Goal: Task Accomplishment & Management: Use online tool/utility

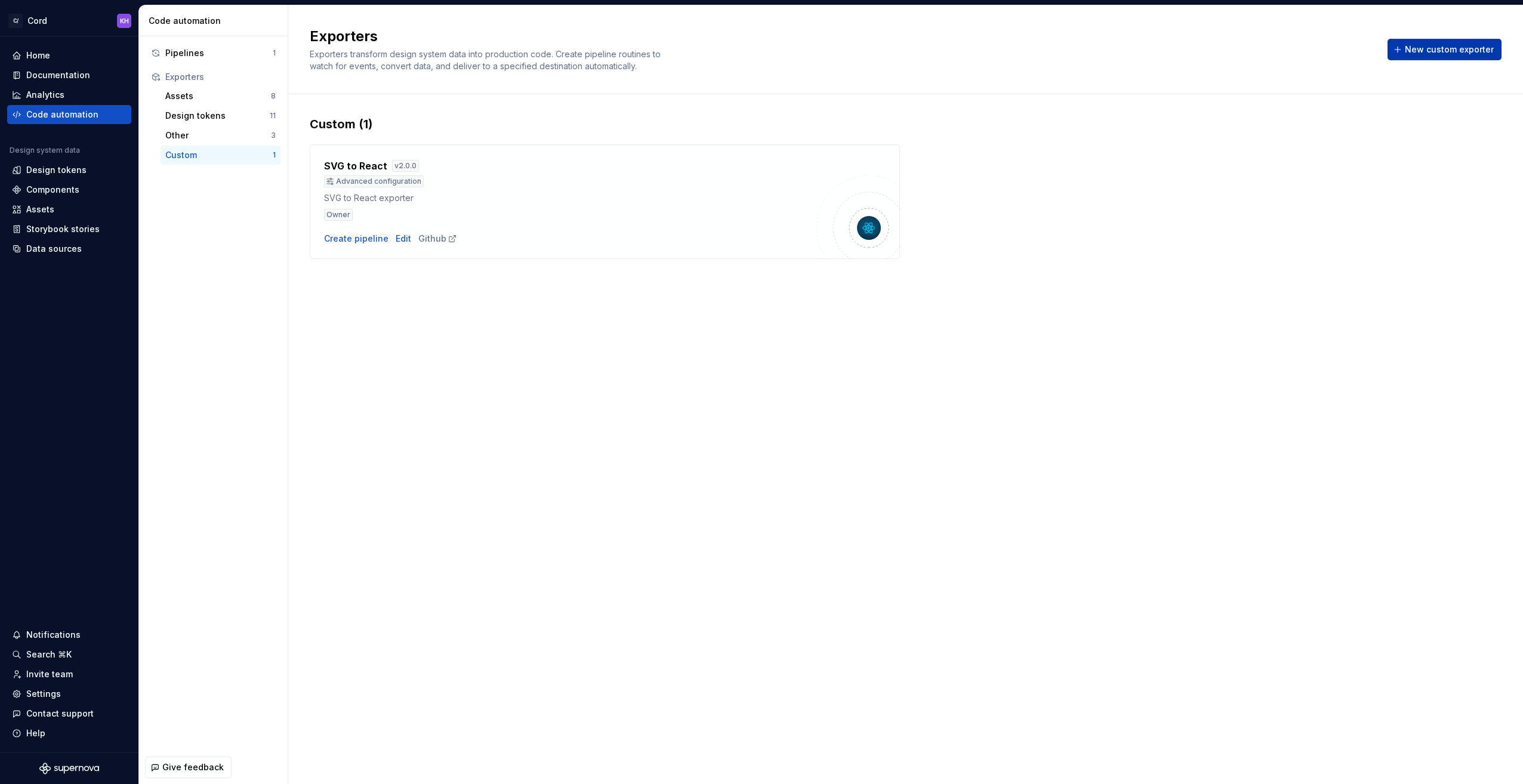
click at [1460, 50] on span "New custom exporter" at bounding box center [1449, 49] width 89 height 12
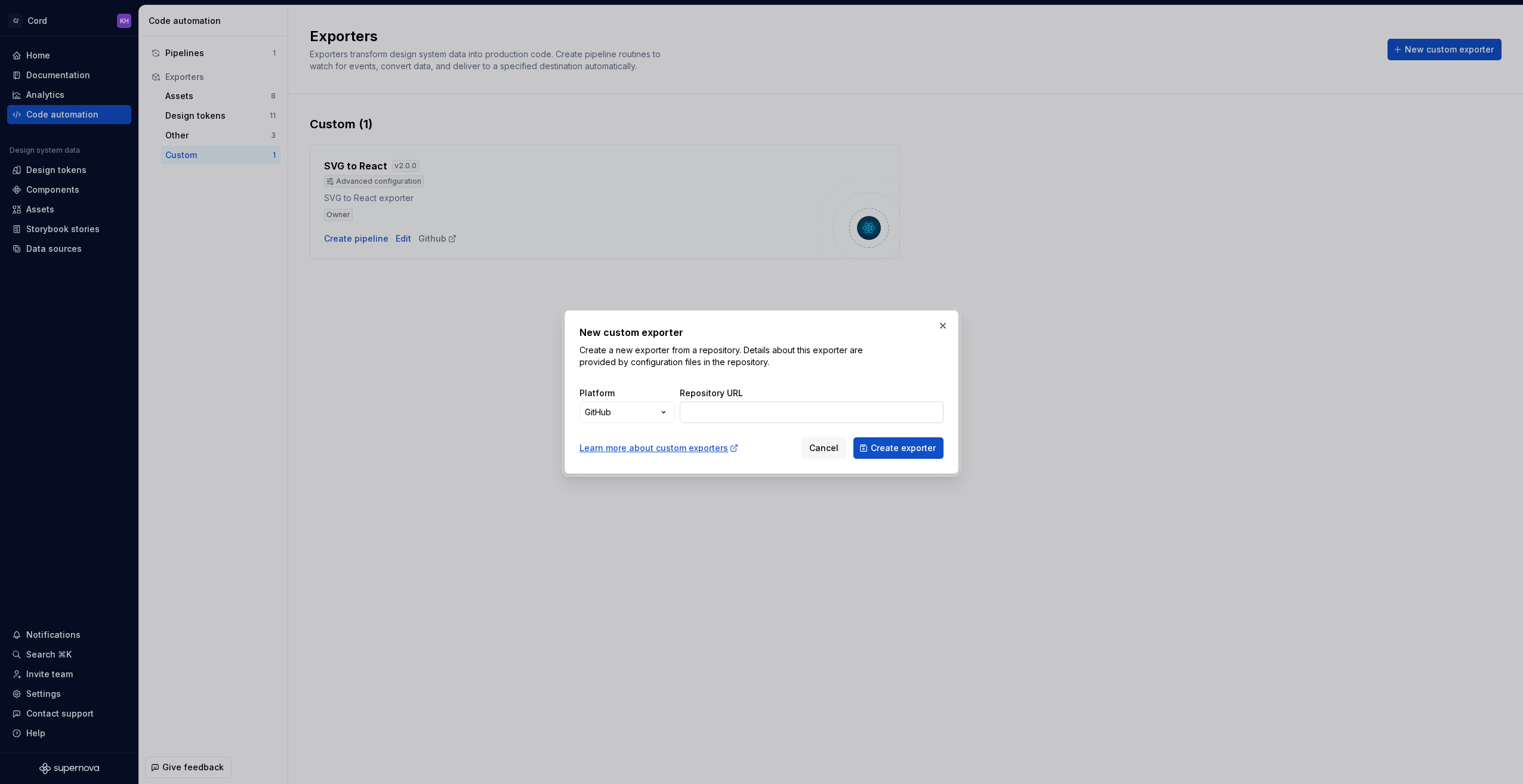
click at [720, 416] on input "Repository URL" at bounding box center [812, 411] width 264 height 21
click at [744, 405] on input "Repository URL" at bounding box center [812, 411] width 264 height 21
paste input "[URL][DOMAIN_NAME]"
type input "[URL][DOMAIN_NAME]"
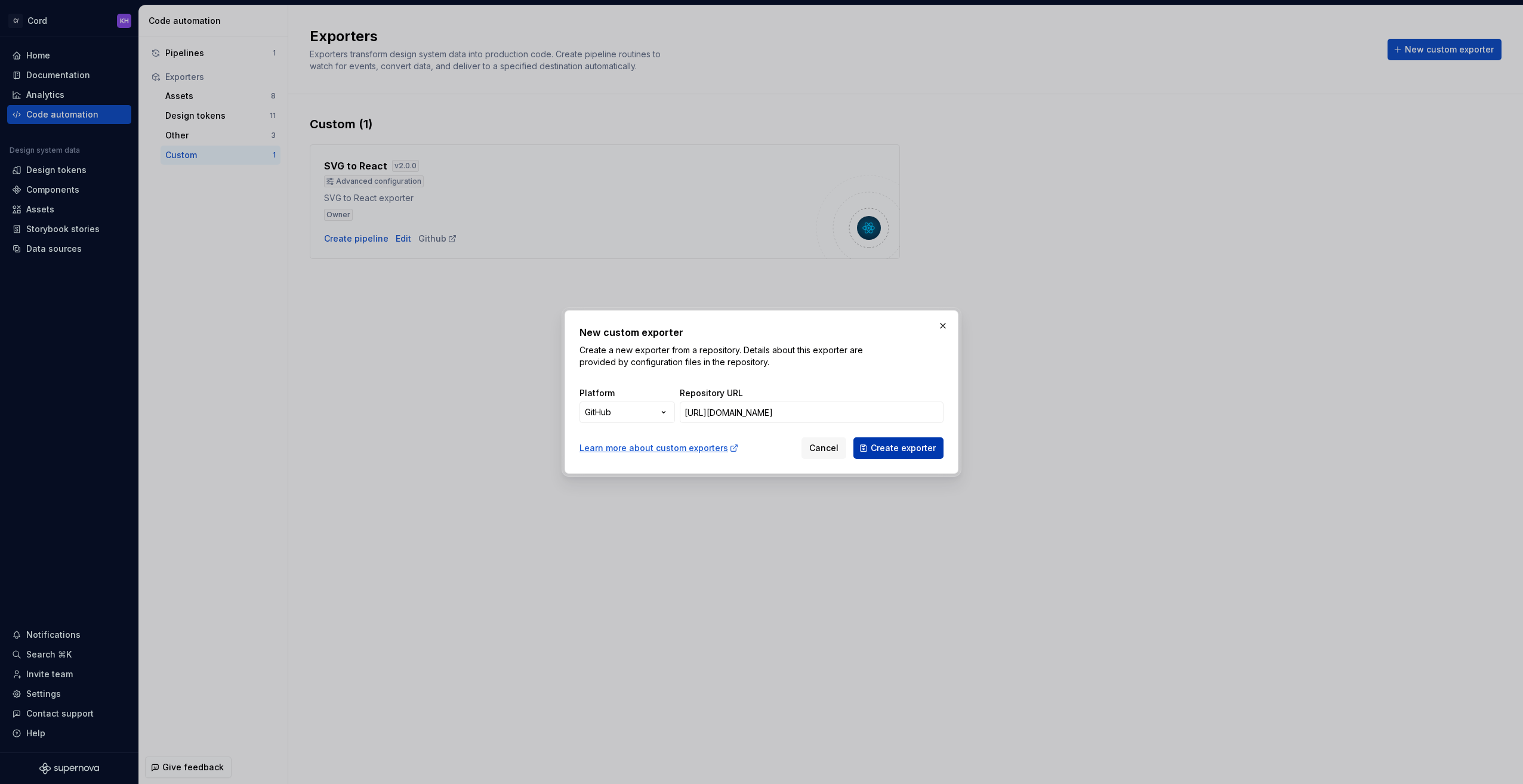
scroll to position [0, 0]
click at [908, 443] on span "Create exporter" at bounding box center [903, 448] width 65 height 12
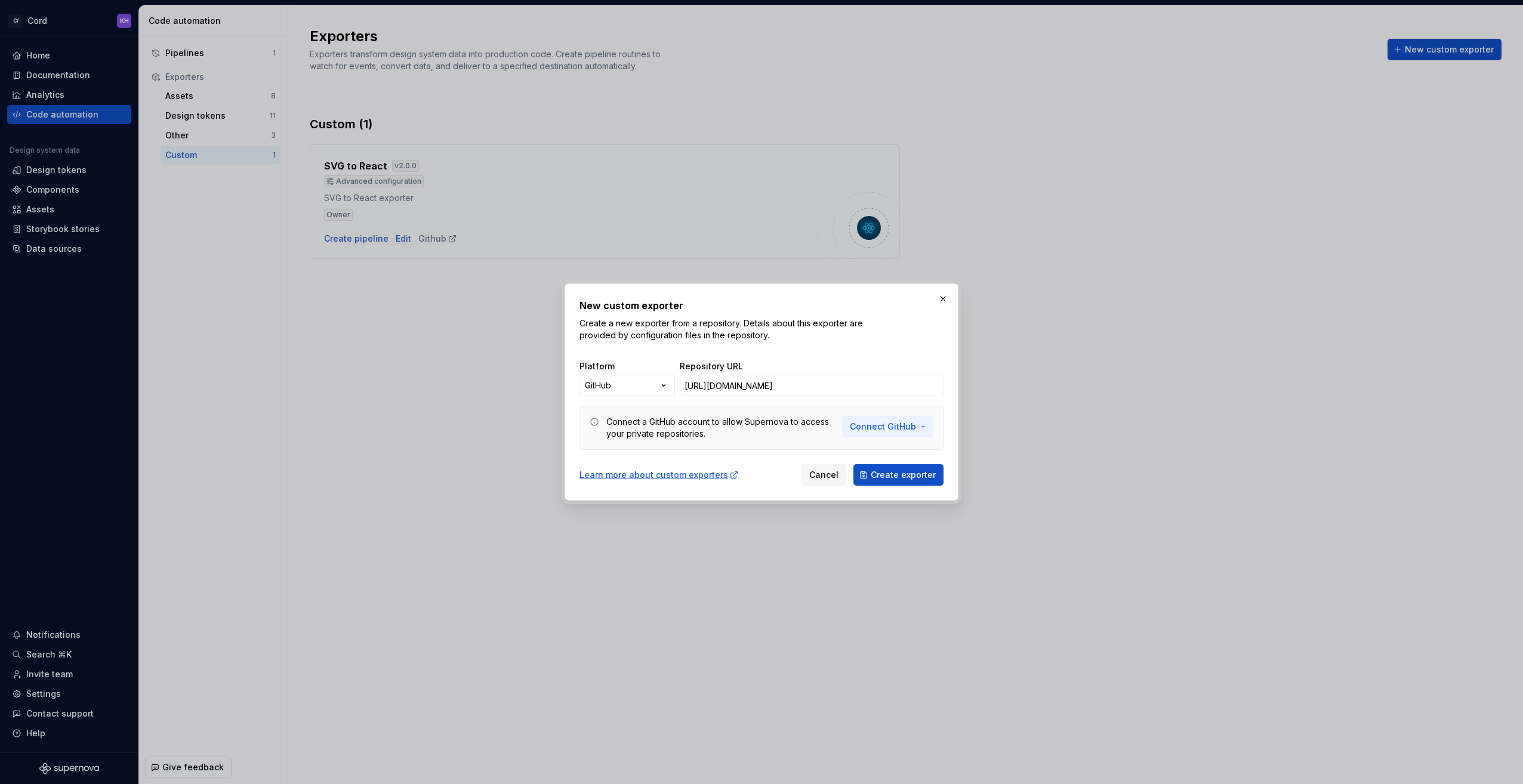
click at [892, 423] on span "Connect GitHub" at bounding box center [883, 426] width 66 height 12
click at [900, 454] on span "Connect GitHub account" at bounding box center [928, 452] width 122 height 12
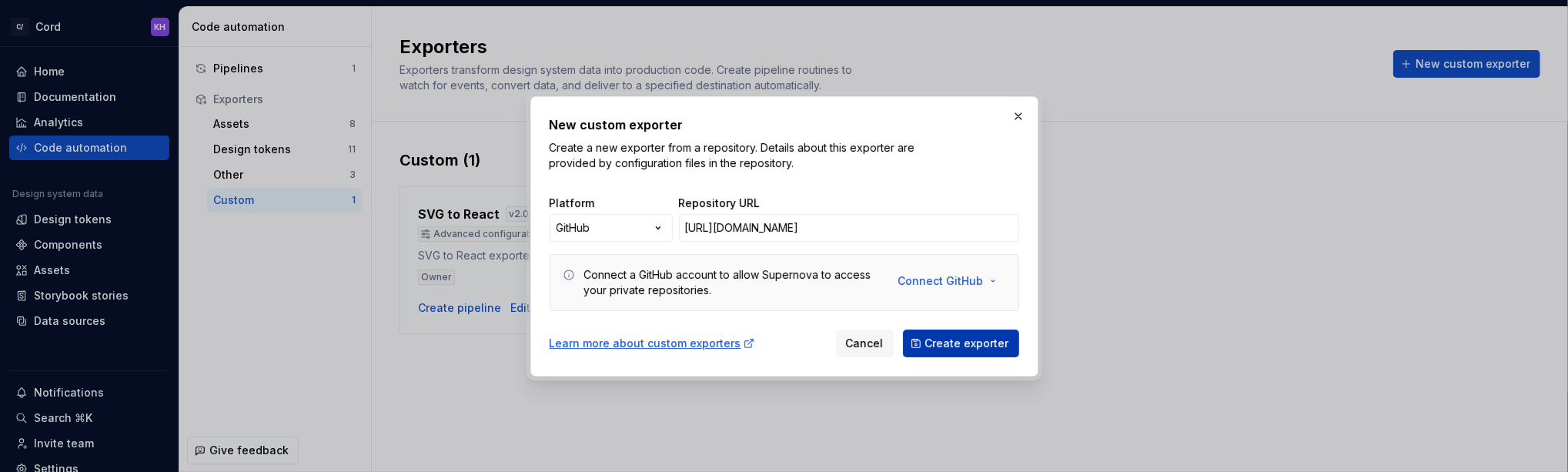
click at [953, 338] on span "Create exporter" at bounding box center [967, 343] width 84 height 15
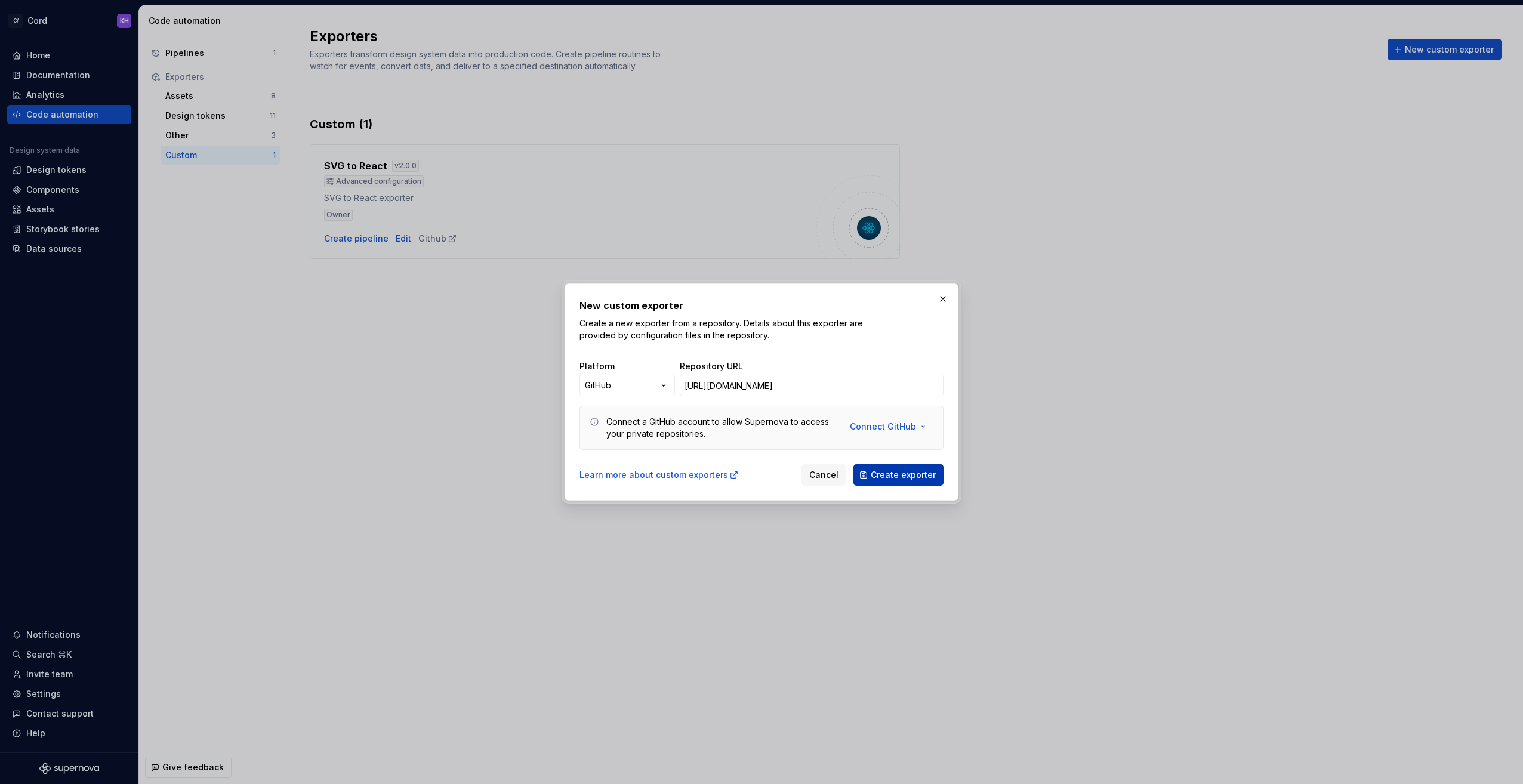
click at [895, 474] on span "Create exporter" at bounding box center [903, 474] width 65 height 12
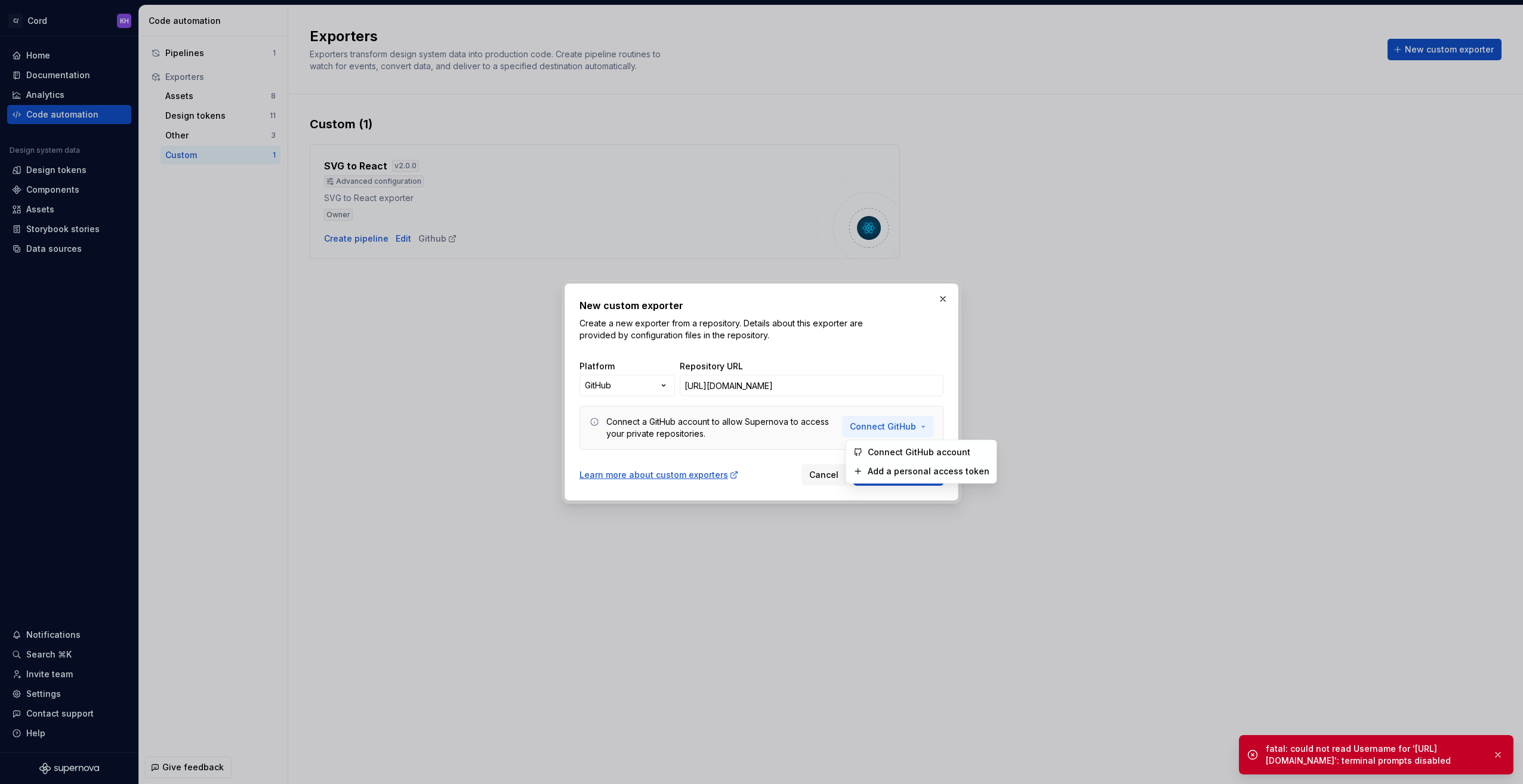
click at [924, 424] on button "Connect GitHub" at bounding box center [888, 426] width 91 height 21
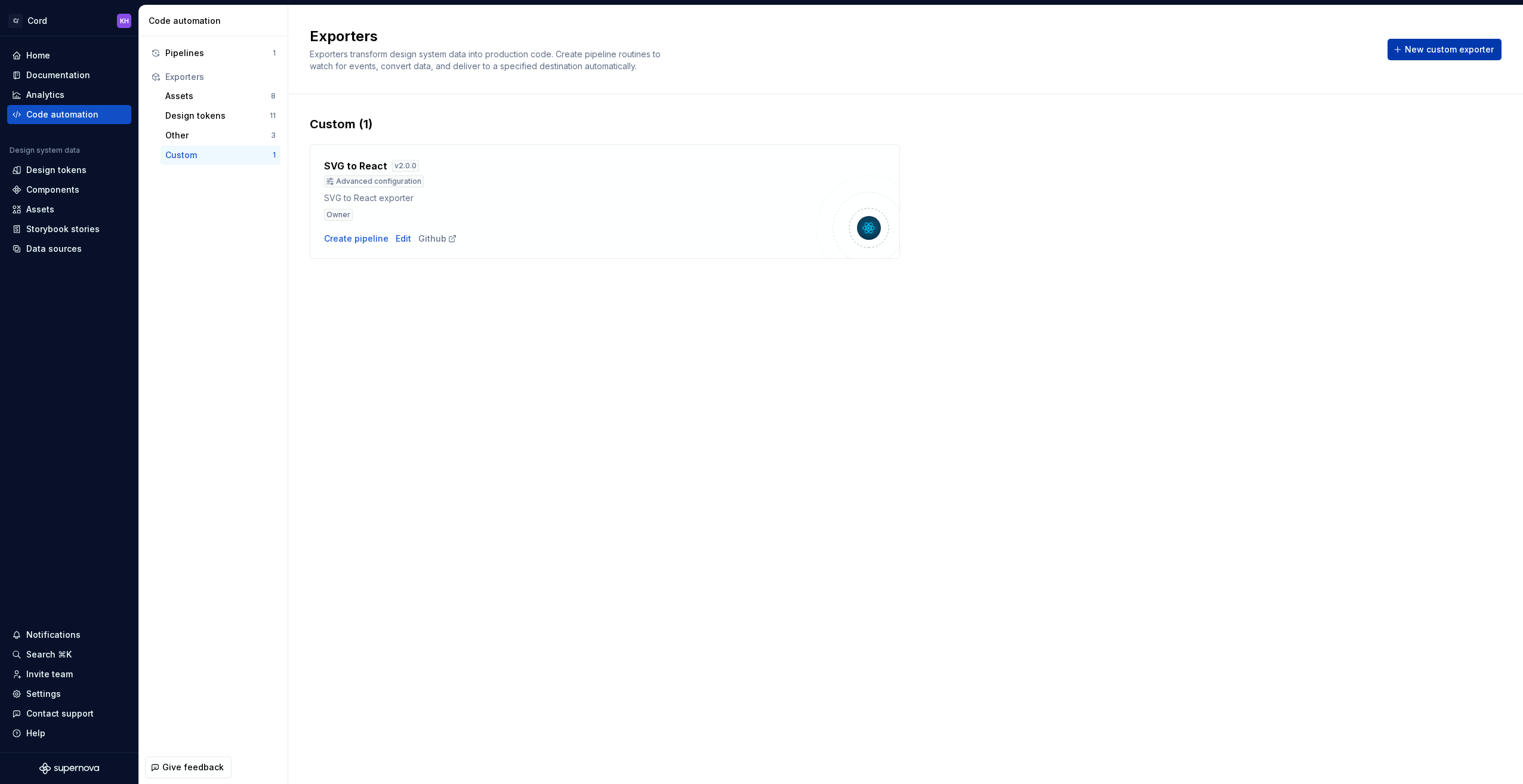
click at [1439, 40] on button "New custom exporter" at bounding box center [1444, 49] width 114 height 21
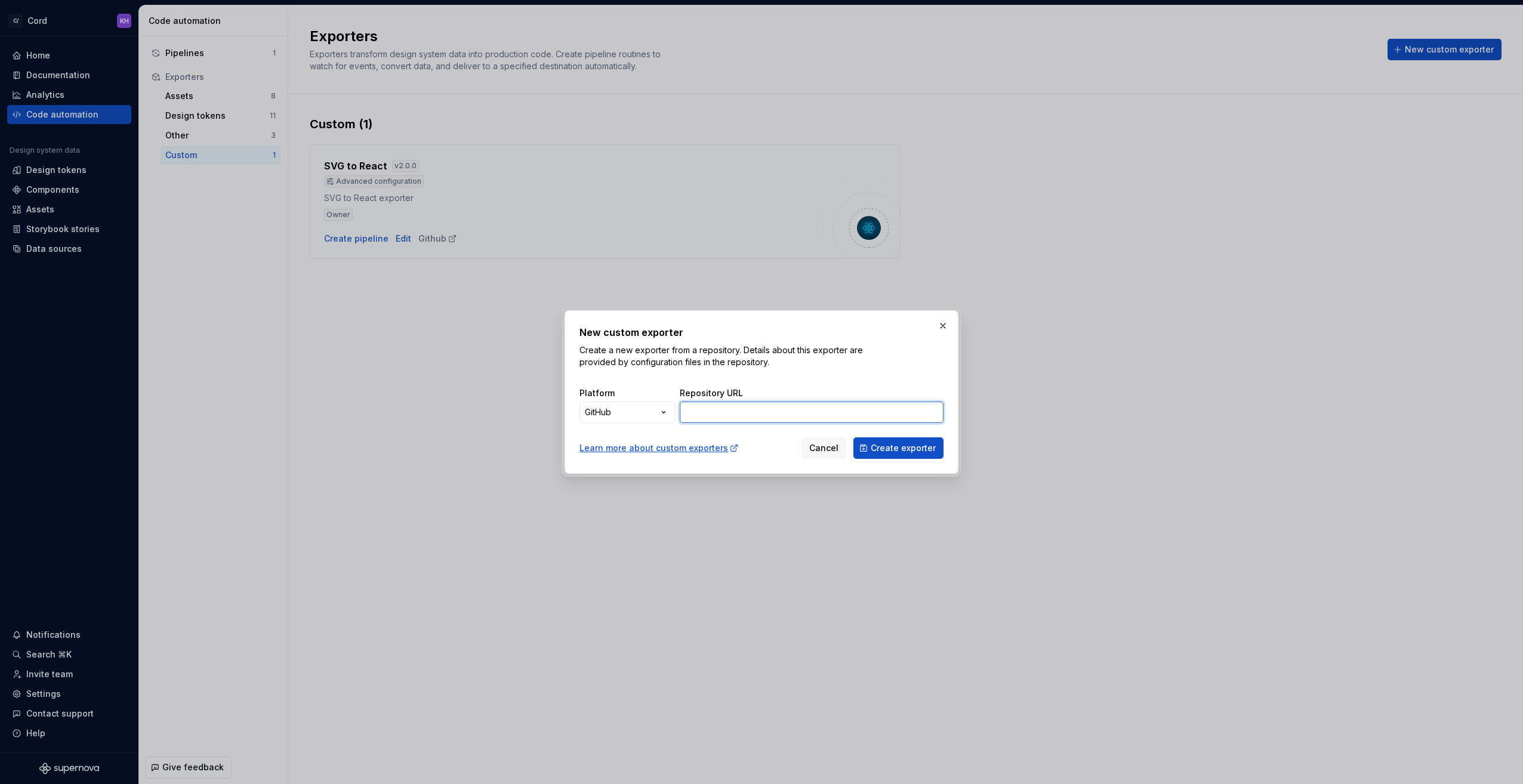
click at [759, 412] on input "Repository URL" at bounding box center [812, 411] width 264 height 21
paste input "[URL][DOMAIN_NAME]"
type input "[URL][DOMAIN_NAME]"
click at [914, 450] on span "Create exporter" at bounding box center [903, 448] width 65 height 12
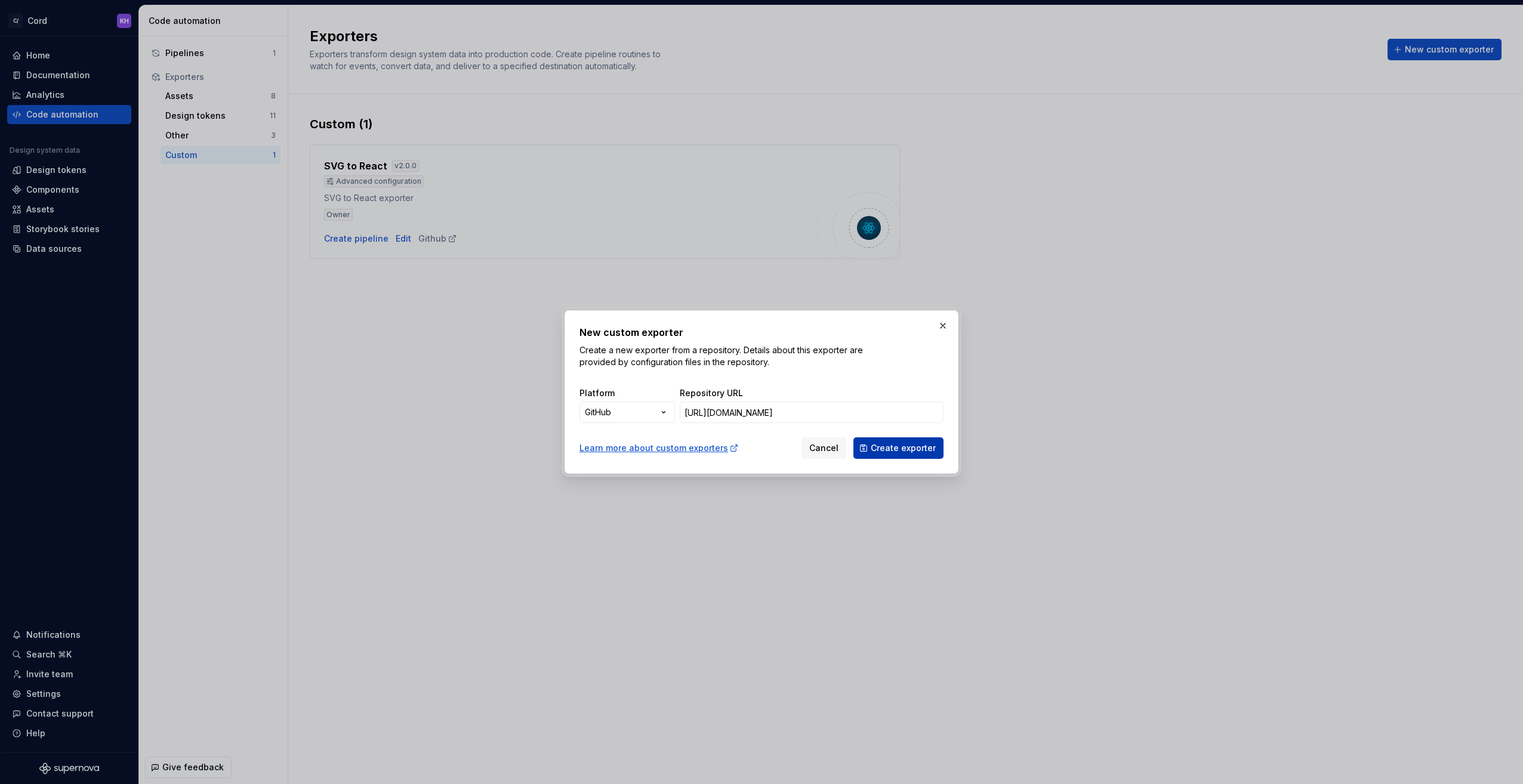
scroll to position [0, 0]
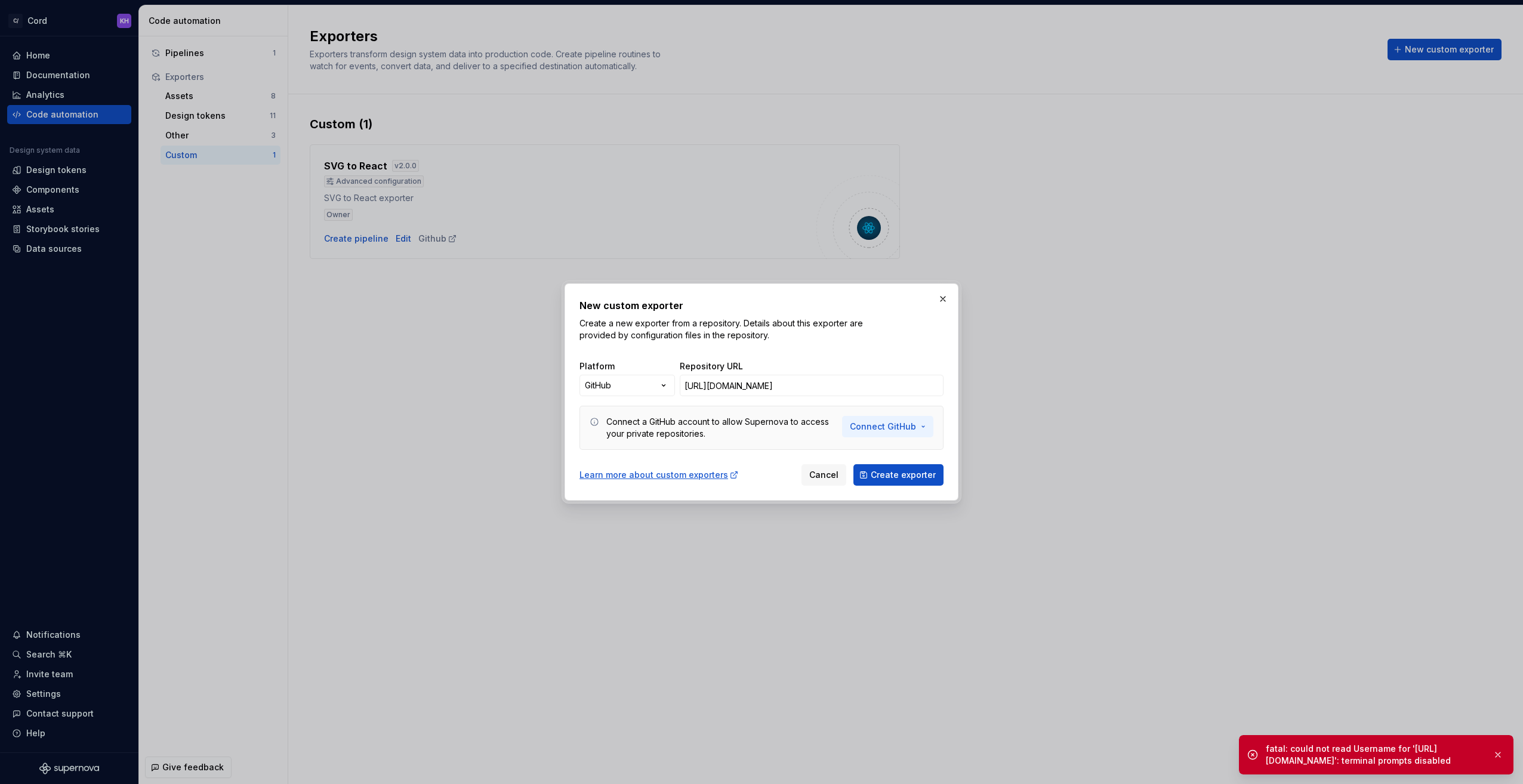
click at [920, 433] on button "Connect GitHub" at bounding box center [888, 426] width 91 height 21
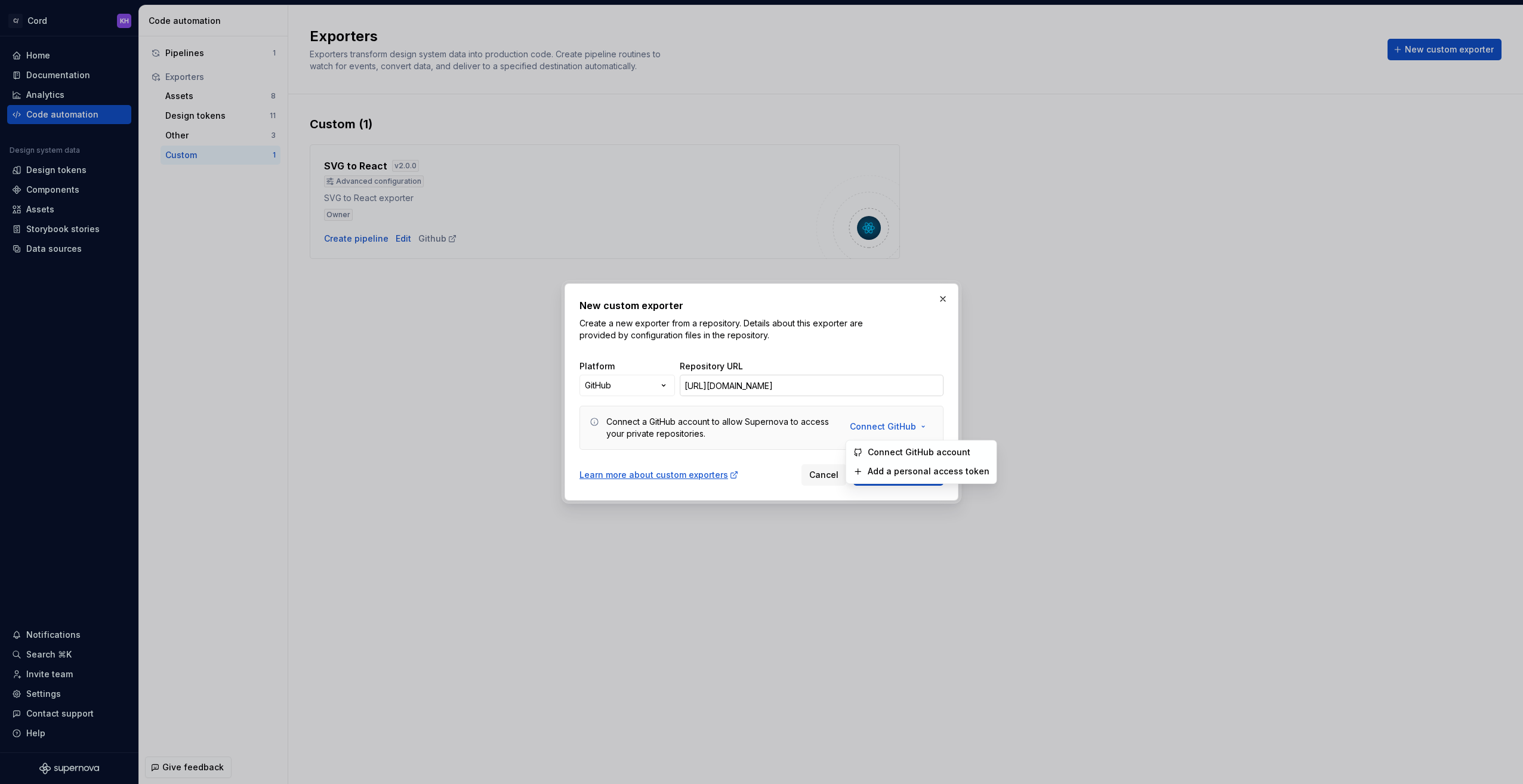
click at [903, 393] on input "[URL][DOMAIN_NAME]" at bounding box center [812, 385] width 264 height 21
drag, startPoint x: 890, startPoint y: 379, endPoint x: 988, endPoint y: 383, distance: 98.1
click at [988, 383] on div "New custom exporter Create a new exporter from a repository. Details about this…" at bounding box center [761, 392] width 1523 height 784
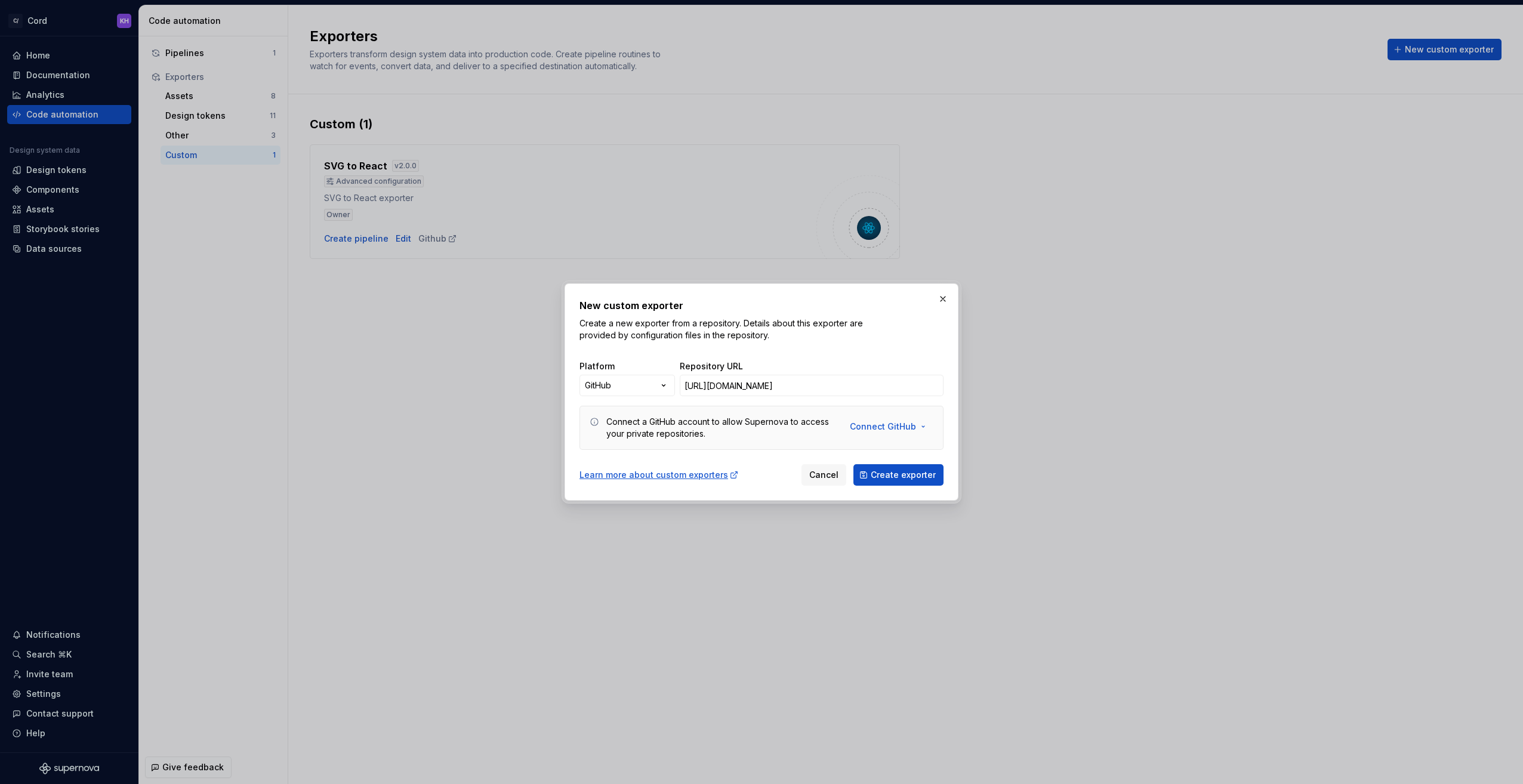
click at [733, 435] on div "Connect a GitHub account to allow Supernova to access your private repositories." at bounding box center [720, 427] width 229 height 24
click at [926, 426] on button "Connect GitHub" at bounding box center [888, 426] width 91 height 21
click at [932, 452] on span "Connect GitHub account" at bounding box center [928, 452] width 122 height 12
click at [907, 480] on span "Create exporter" at bounding box center [903, 474] width 65 height 12
click at [914, 432] on span "Connect GitHub" at bounding box center [883, 426] width 66 height 12
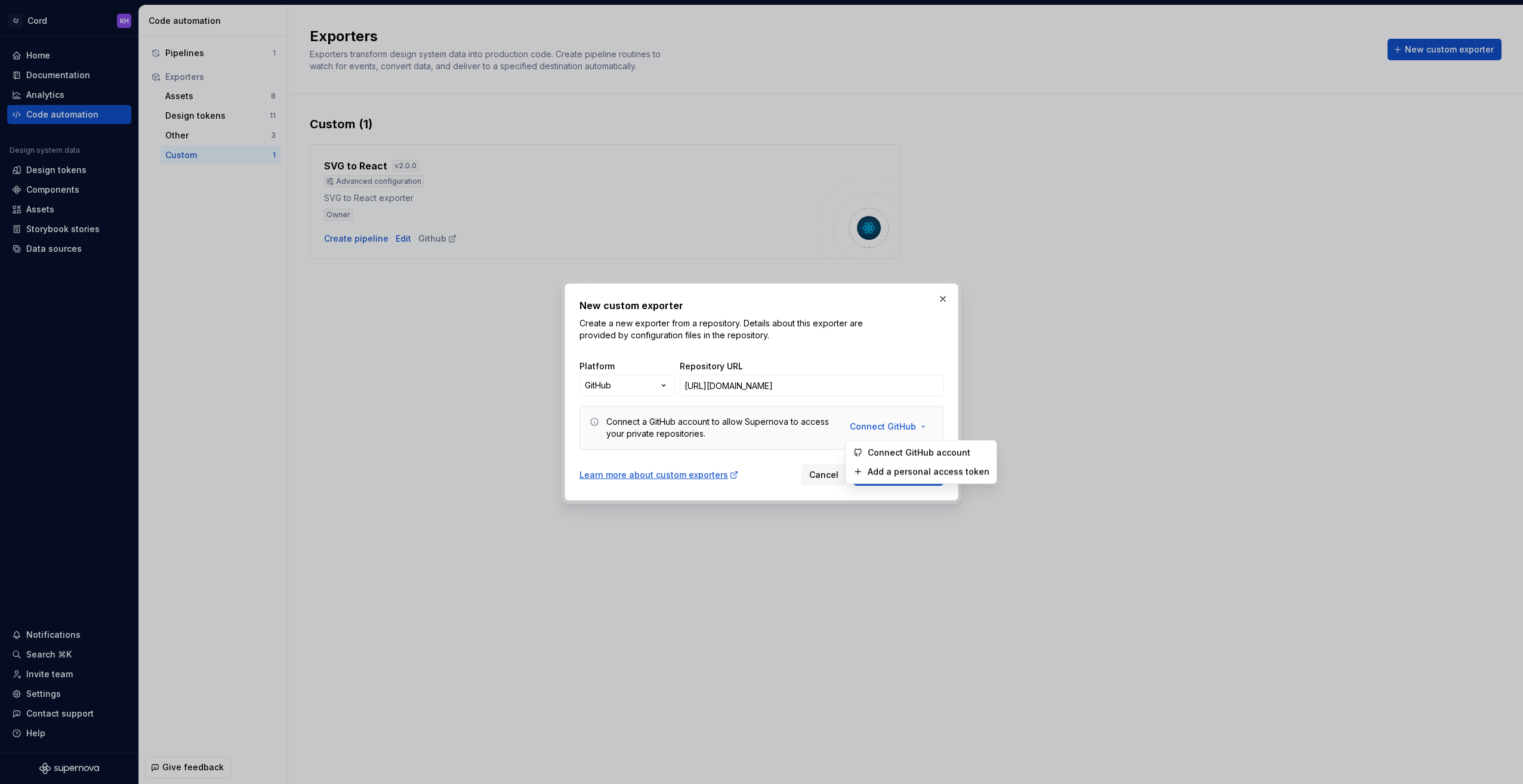
click at [914, 454] on span "Connect GitHub account" at bounding box center [928, 452] width 122 height 12
click at [883, 478] on span "Create exporter" at bounding box center [903, 474] width 65 height 12
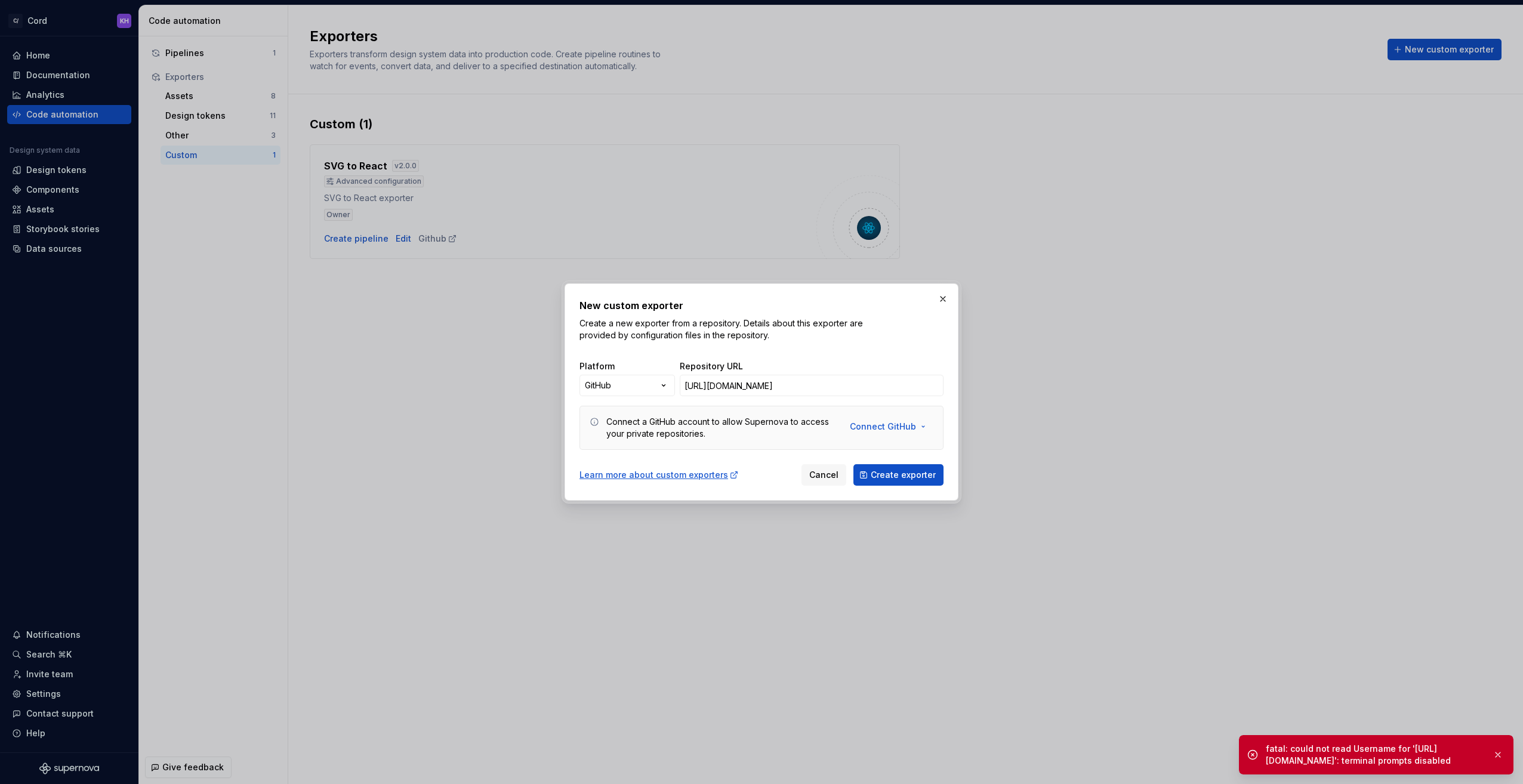
click at [1315, 755] on div "fatal: could not read Username for '[URL][DOMAIN_NAME]': terminal prompts disab…" at bounding box center [1374, 755] width 217 height 24
click at [1498, 754] on button "button" at bounding box center [1498, 755] width 16 height 16
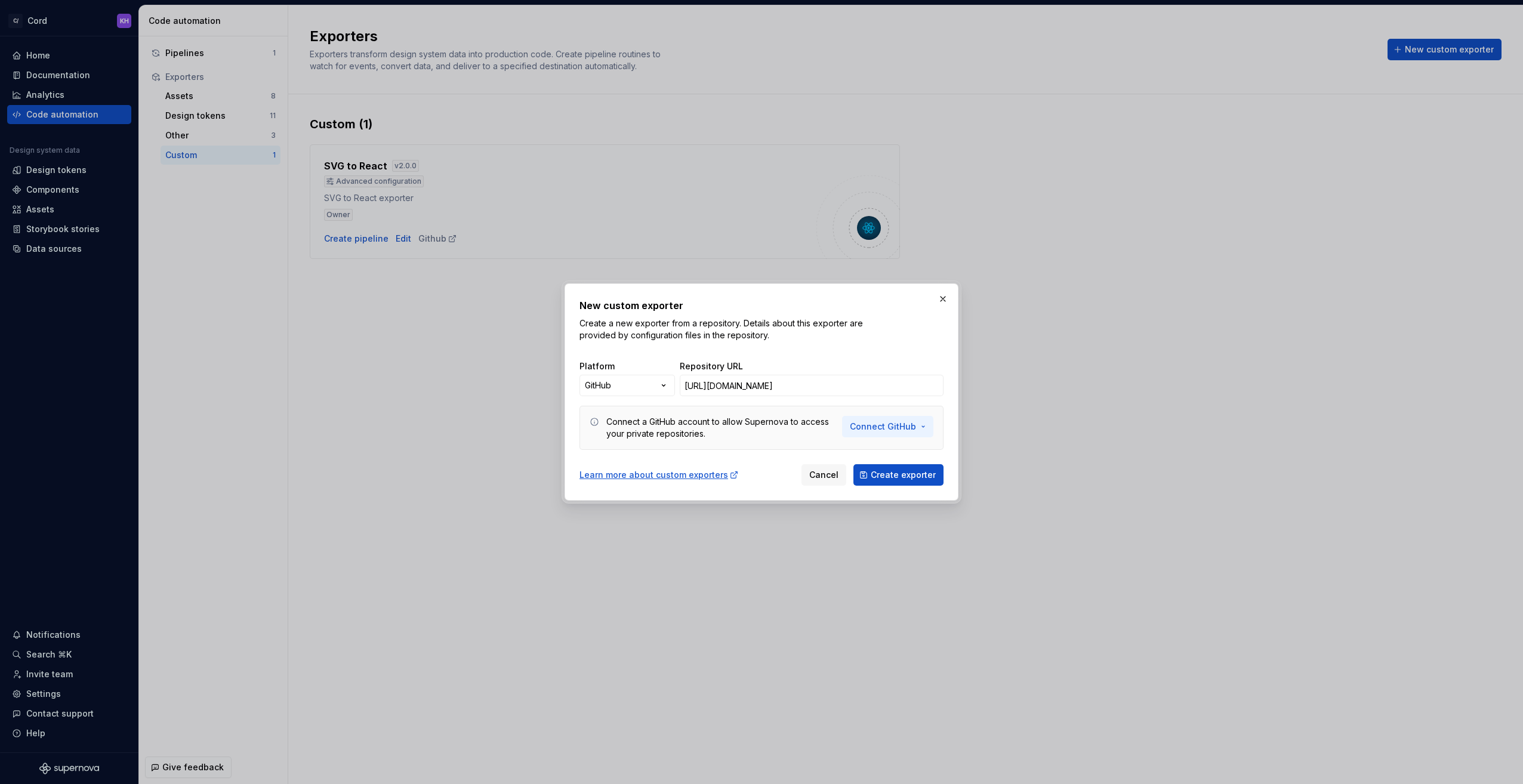
click at [923, 425] on button "Connect GitHub" at bounding box center [888, 426] width 91 height 21
click at [946, 396] on div "New custom exporter Create a new exporter from a repository. Details about this…" at bounding box center [761, 392] width 394 height 217
click at [925, 425] on button "Connect GitHub" at bounding box center [888, 426] width 91 height 21
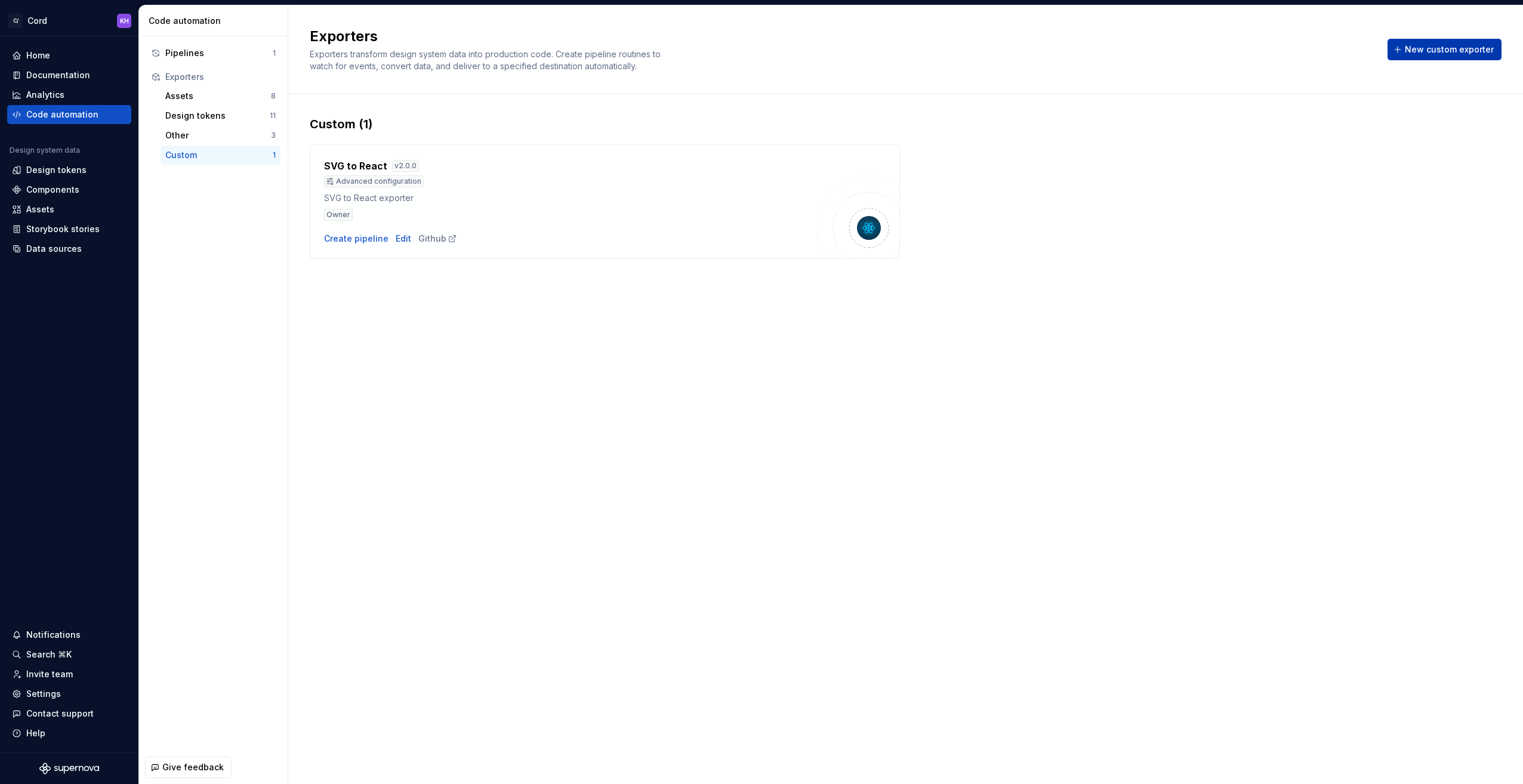
click at [1432, 42] on button "New custom exporter" at bounding box center [1444, 49] width 114 height 21
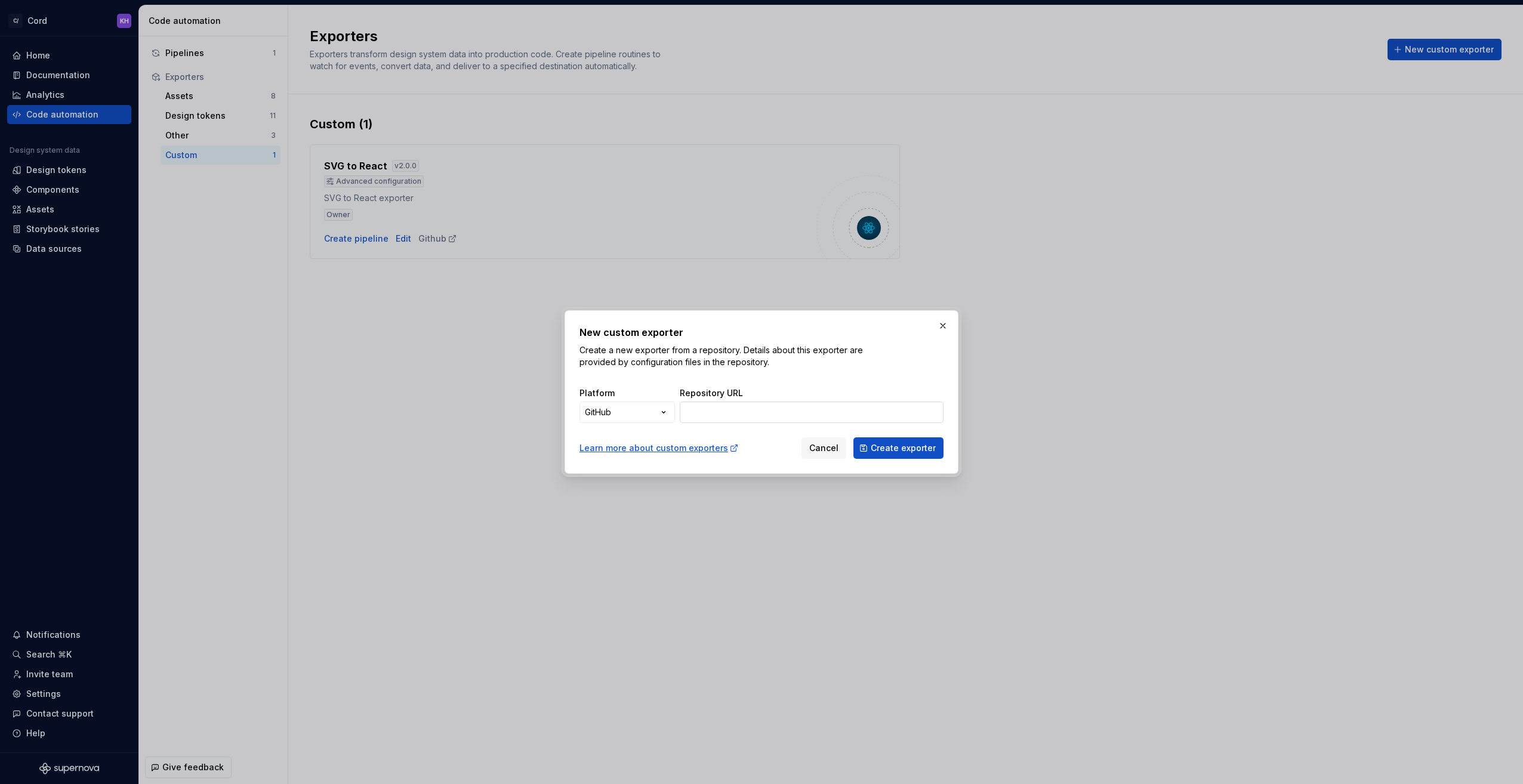
click at [726, 407] on input "Repository URL" at bounding box center [812, 411] width 264 height 21
paste input "[URL][DOMAIN_NAME]"
click at [730, 405] on input "Repository URL" at bounding box center [812, 411] width 264 height 21
type input "[URL][DOMAIN_NAME]"
click at [905, 445] on span "Create exporter" at bounding box center [903, 448] width 65 height 12
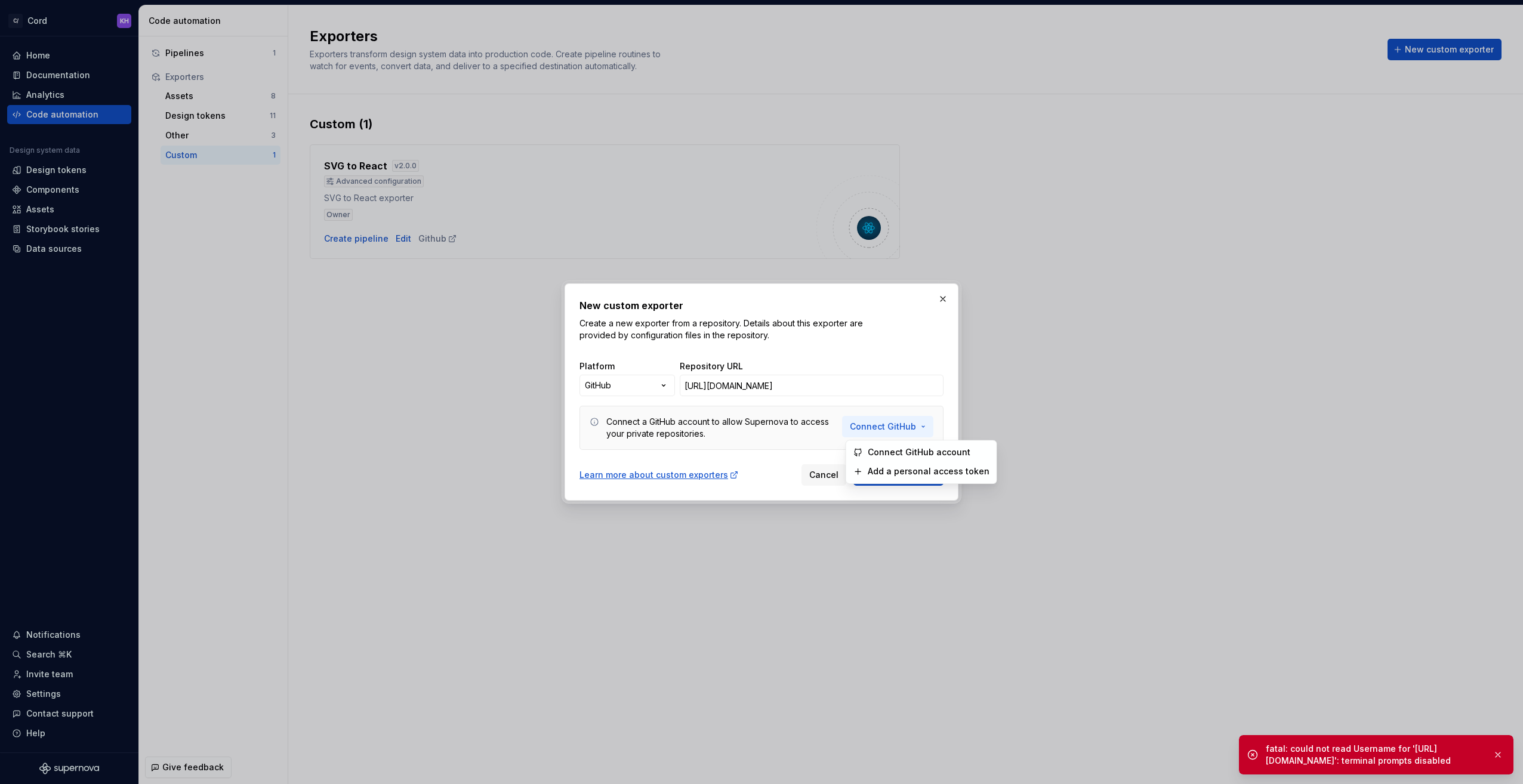
click at [894, 422] on span "Connect GitHub" at bounding box center [883, 426] width 66 height 12
click at [905, 454] on span "Connect GitHub account" at bounding box center [928, 452] width 122 height 12
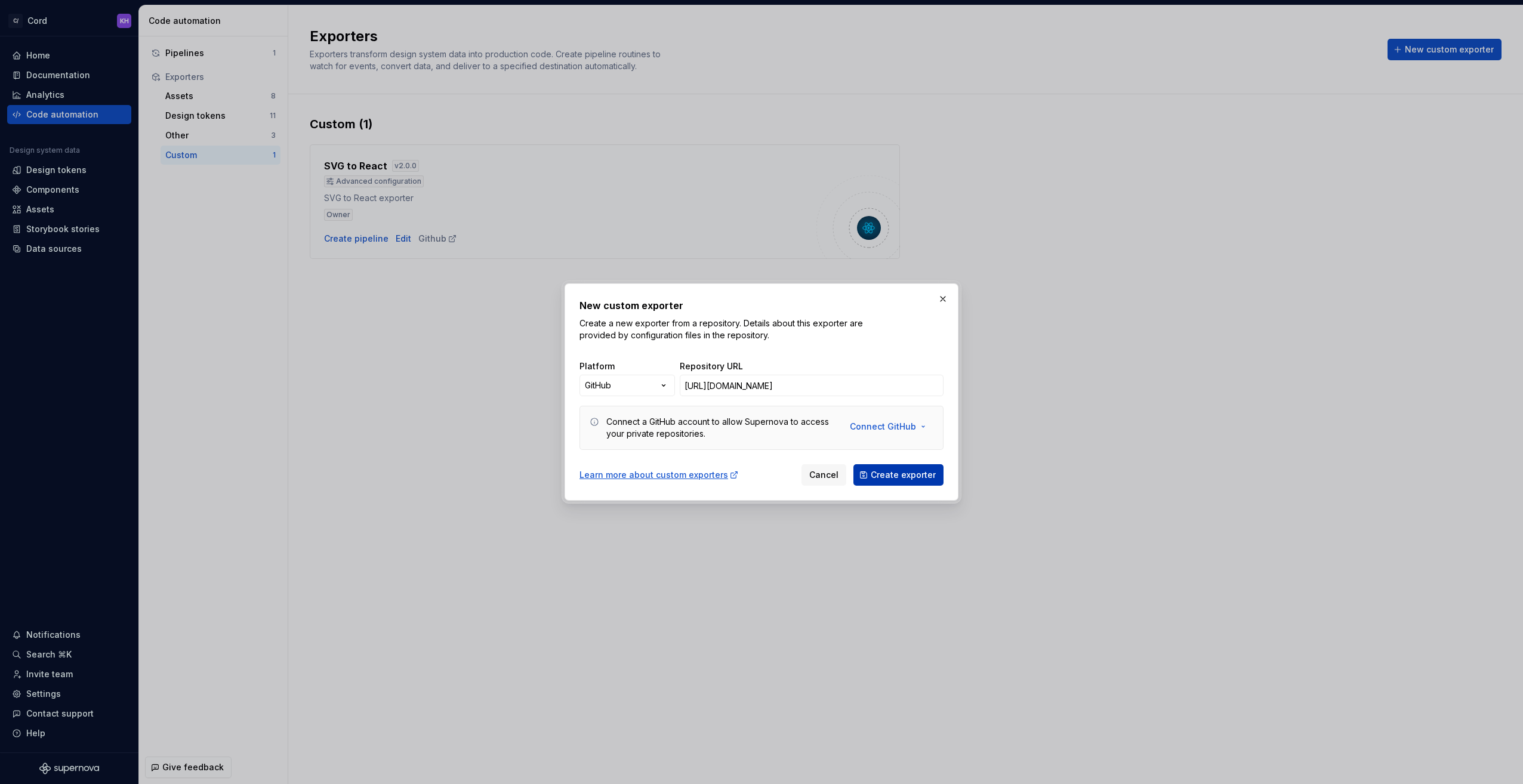
click at [907, 481] on button "Create exporter" at bounding box center [898, 474] width 90 height 21
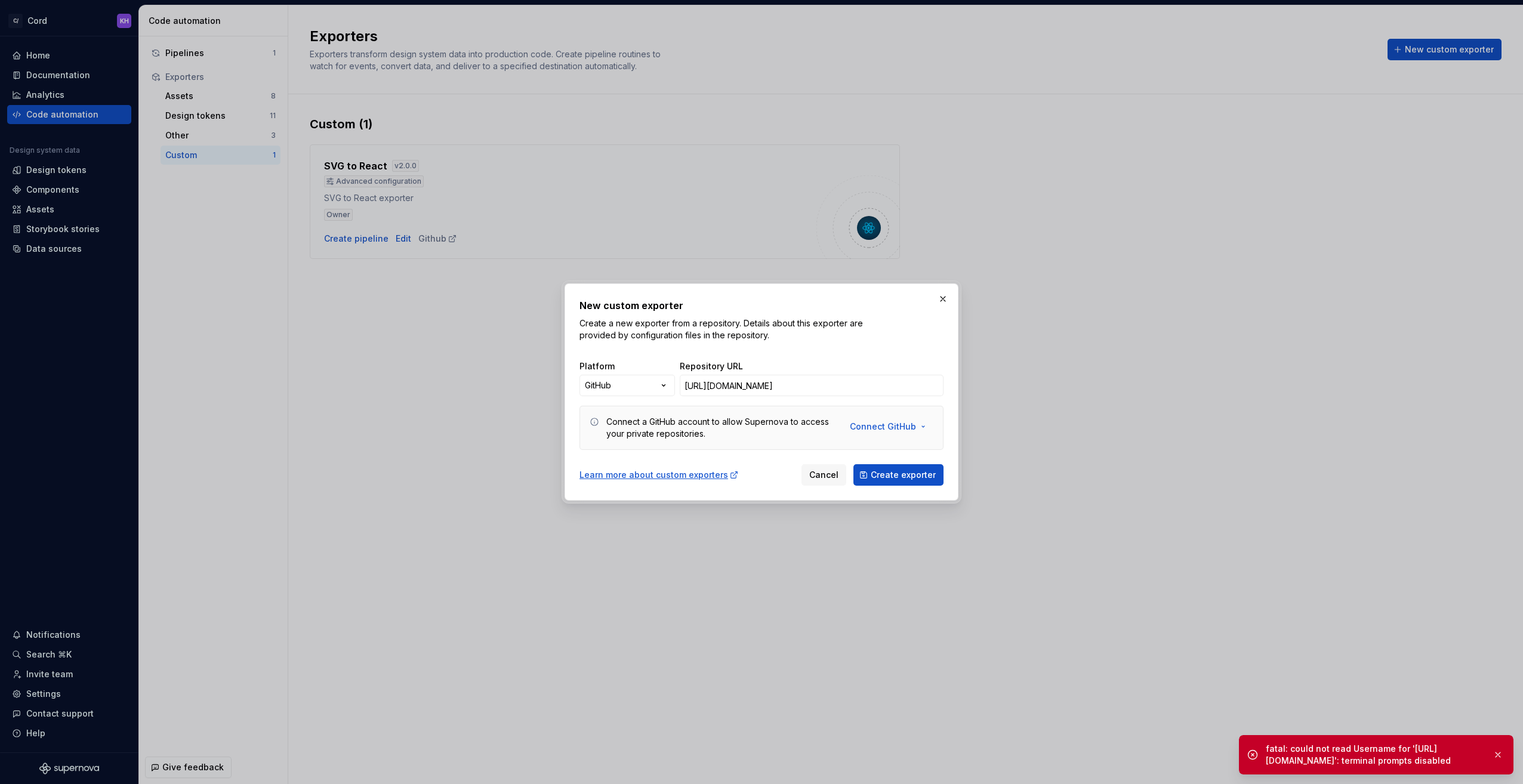
drag, startPoint x: 485, startPoint y: 407, endPoint x: 496, endPoint y: 416, distance: 14.2
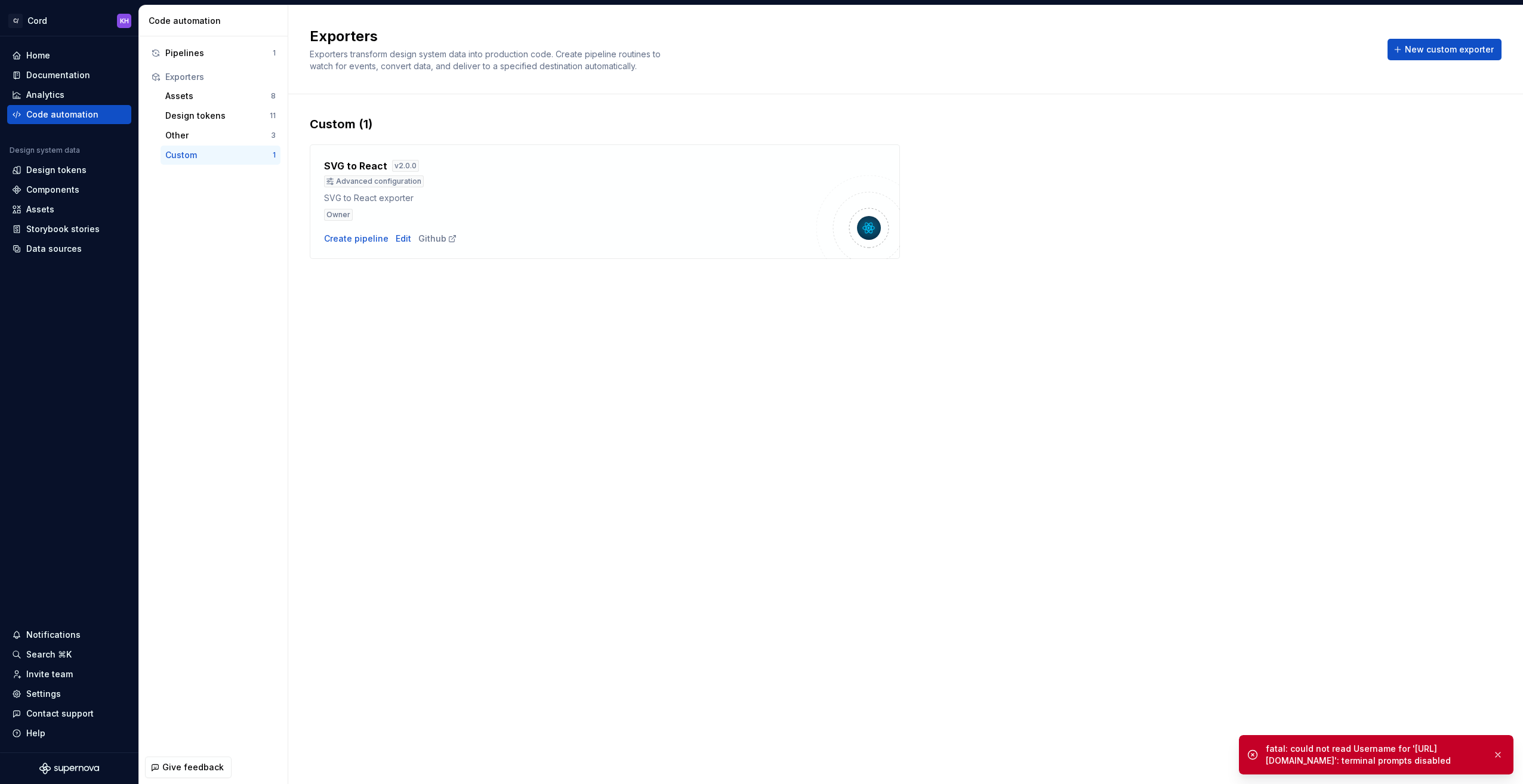
click at [1234, 593] on div "Exporters Exporters transform design system data into production code. Create p…" at bounding box center [905, 394] width 1235 height 779
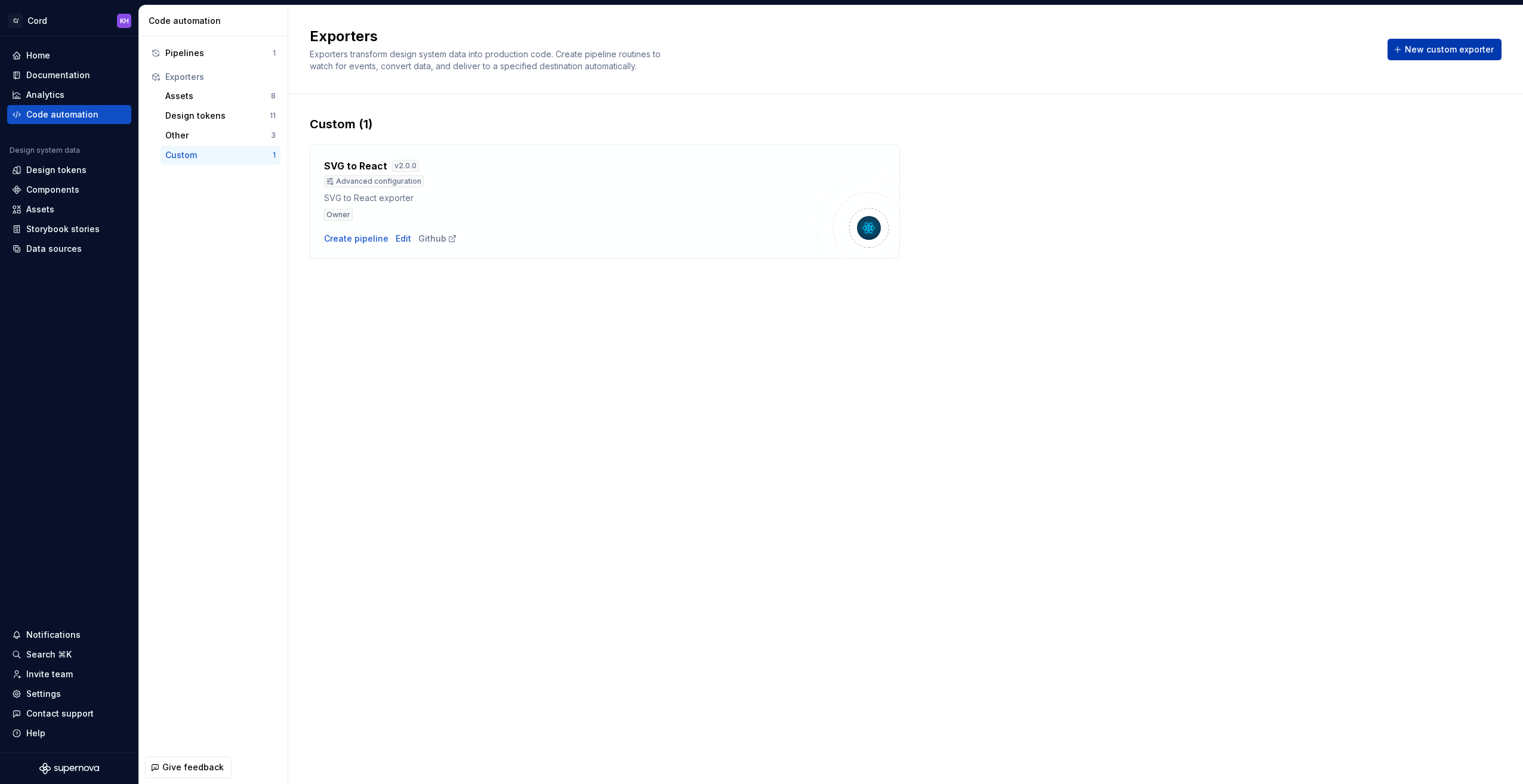
click at [1437, 46] on span "New custom exporter" at bounding box center [1449, 49] width 89 height 12
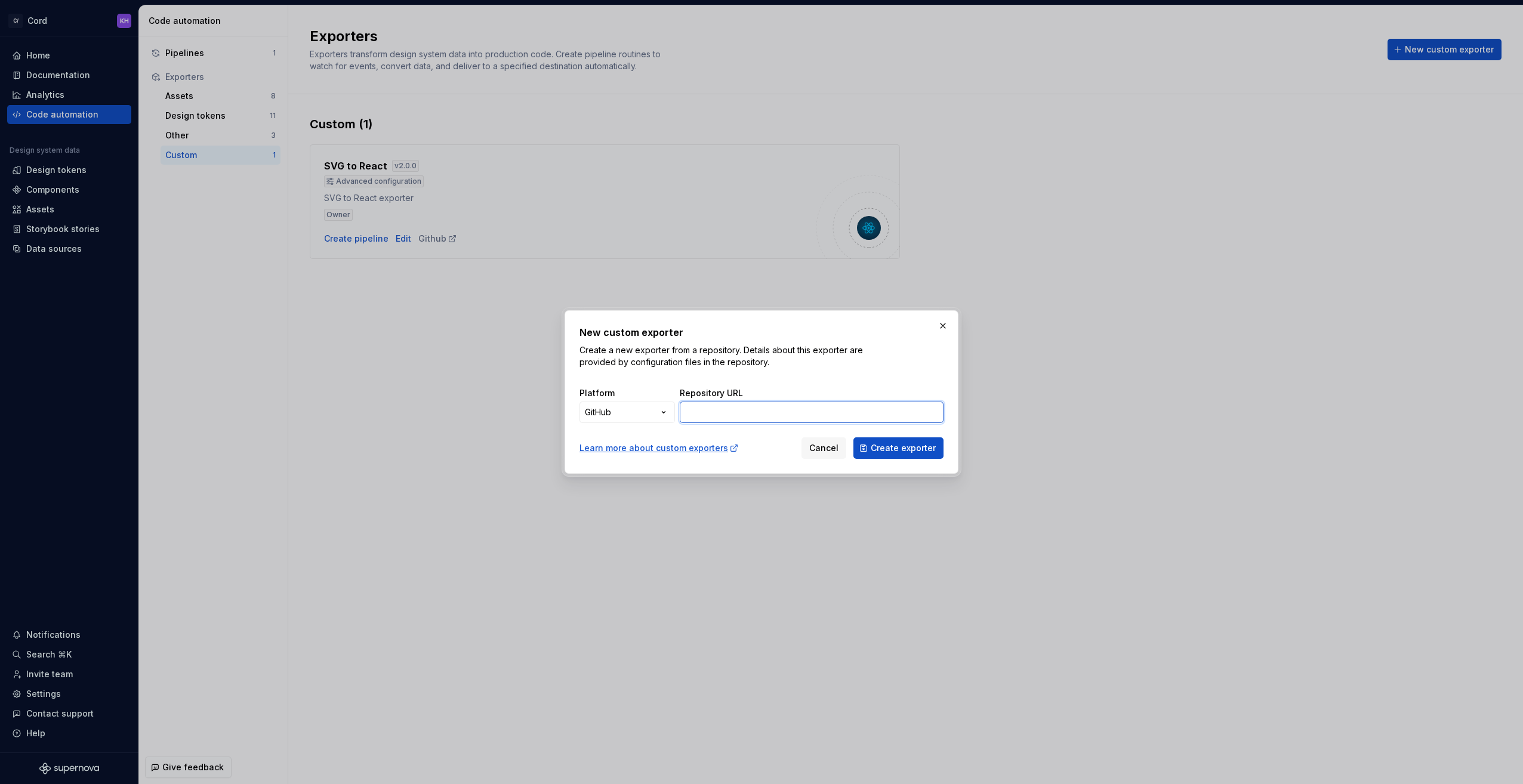
click at [705, 413] on input "Repository URL" at bounding box center [812, 411] width 264 height 21
paste input "[URL][DOMAIN_NAME]"
click at [717, 412] on input "Repository URL" at bounding box center [812, 411] width 264 height 21
type input "[URL][DOMAIN_NAME]"
click at [902, 444] on span "Create exporter" at bounding box center [903, 448] width 65 height 12
